Goal: Information Seeking & Learning: Find specific page/section

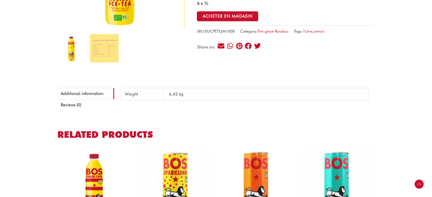
scroll to position [114, 0]
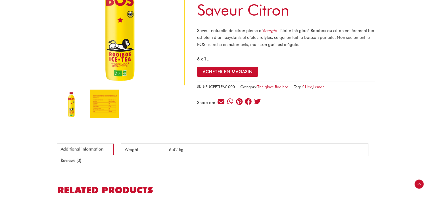
click at [102, 96] on img at bounding box center [104, 104] width 28 height 28
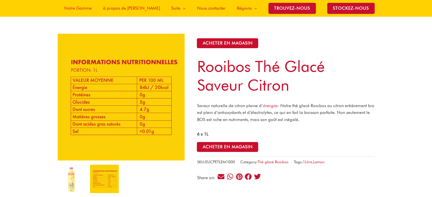
scroll to position [57, 0]
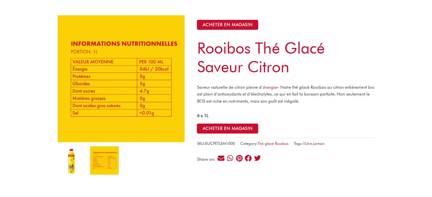
click at [73, 147] on img at bounding box center [71, 161] width 28 height 28
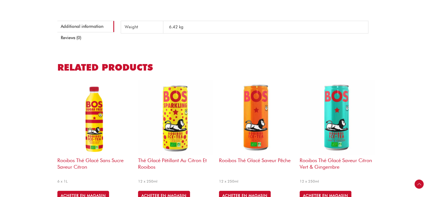
scroll to position [256, 0]
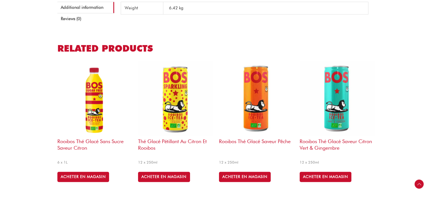
click at [102, 91] on img at bounding box center [94, 98] width 75 height 75
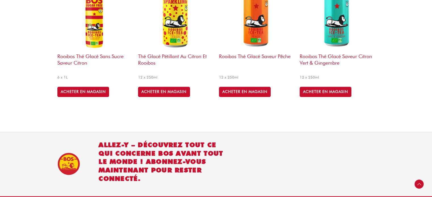
scroll to position [312, 0]
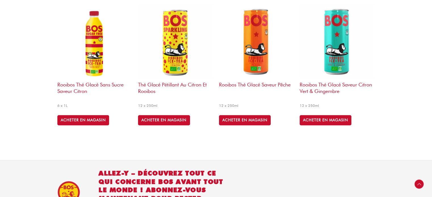
click at [84, 113] on div "ACHETER EN MAGASIN" at bounding box center [94, 120] width 75 height 14
click at [84, 115] on link "ACHETER EN MAGASIN" at bounding box center [83, 120] width 52 height 10
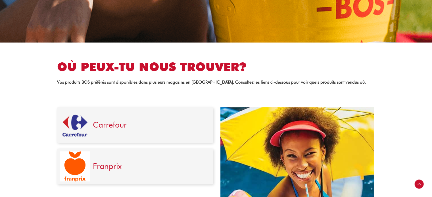
scroll to position [256, 0]
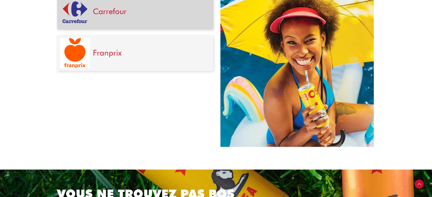
click at [111, 9] on link "Carrefour" at bounding box center [110, 12] width 34 height 10
